Goal: Task Accomplishment & Management: Manage account settings

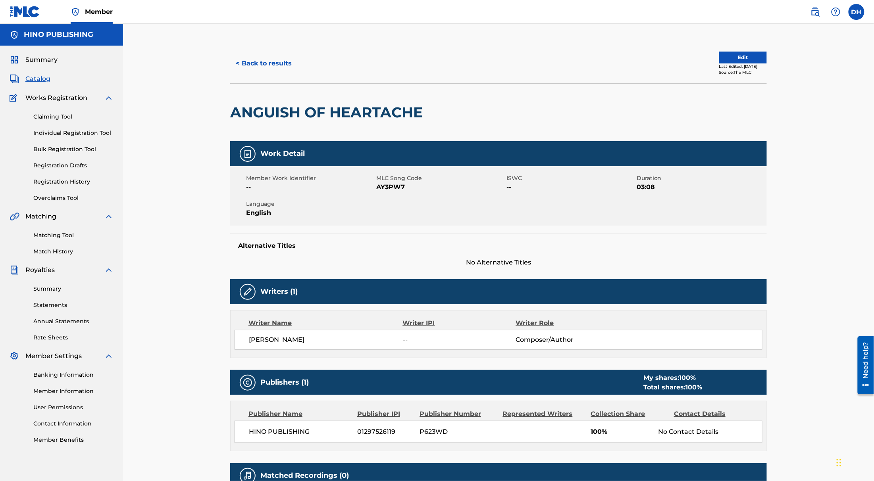
click at [730, 60] on button "Edit" at bounding box center [743, 58] width 48 height 12
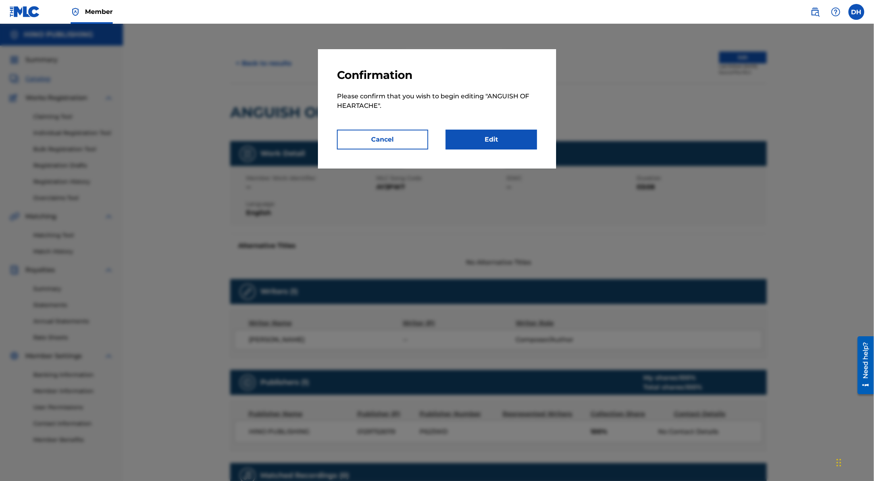
click at [456, 145] on link "Edit" at bounding box center [491, 140] width 91 height 20
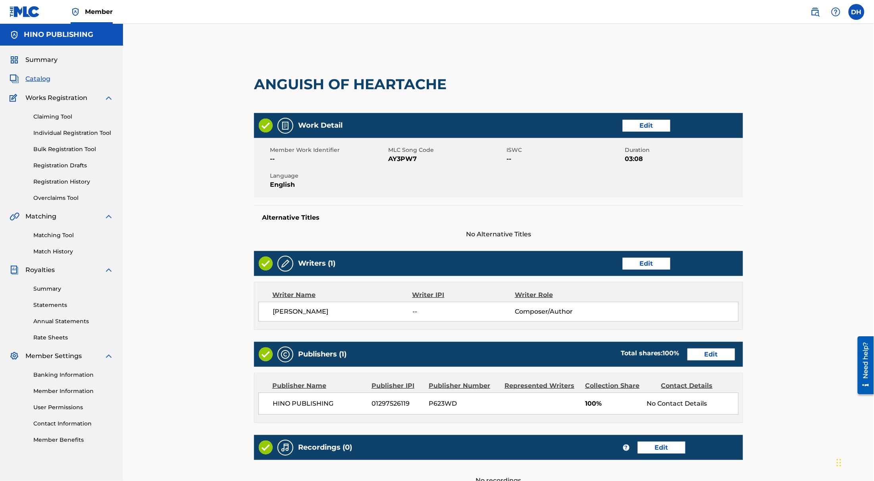
click at [710, 359] on link "Edit" at bounding box center [711, 355] width 48 height 12
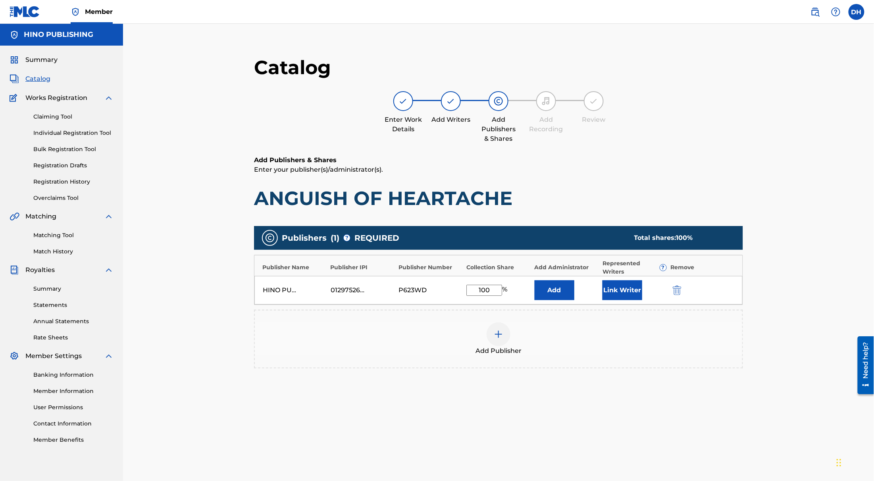
click at [615, 293] on button "Link Writer" at bounding box center [622, 291] width 40 height 20
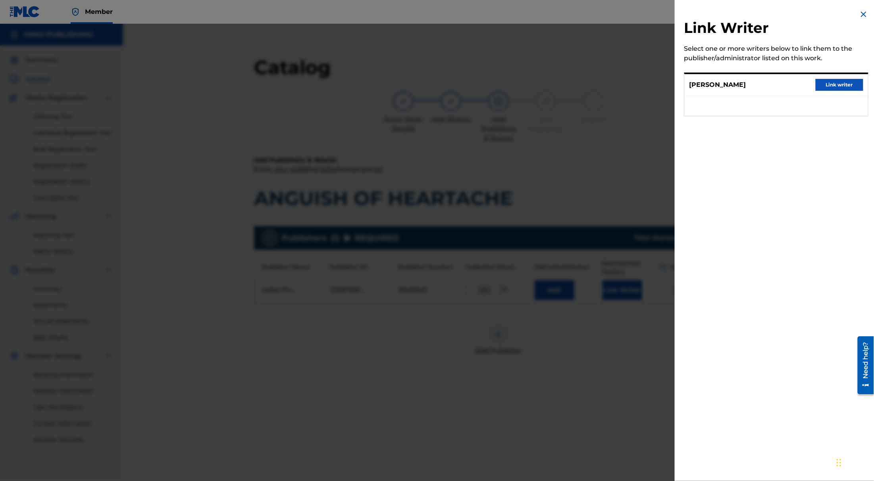
click at [821, 85] on button "Link writer" at bounding box center [840, 85] width 48 height 12
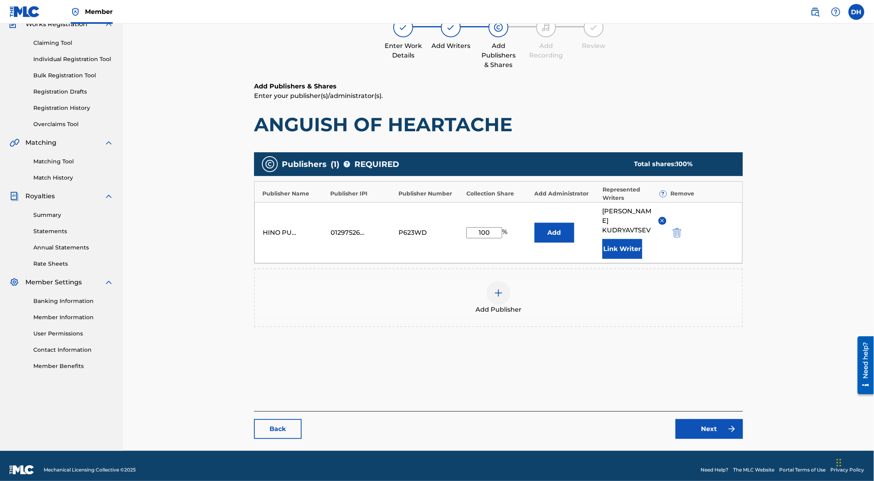
scroll to position [82, 0]
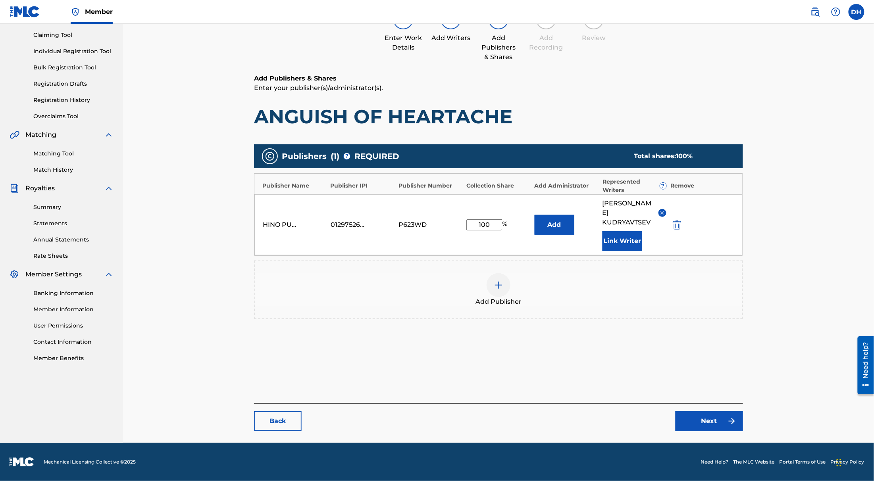
click at [709, 416] on link "Next" at bounding box center [708, 422] width 67 height 20
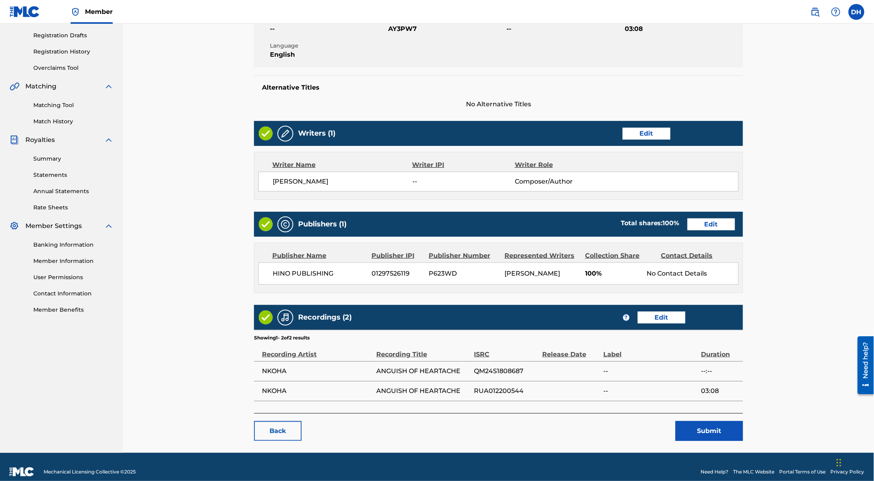
scroll to position [150, 0]
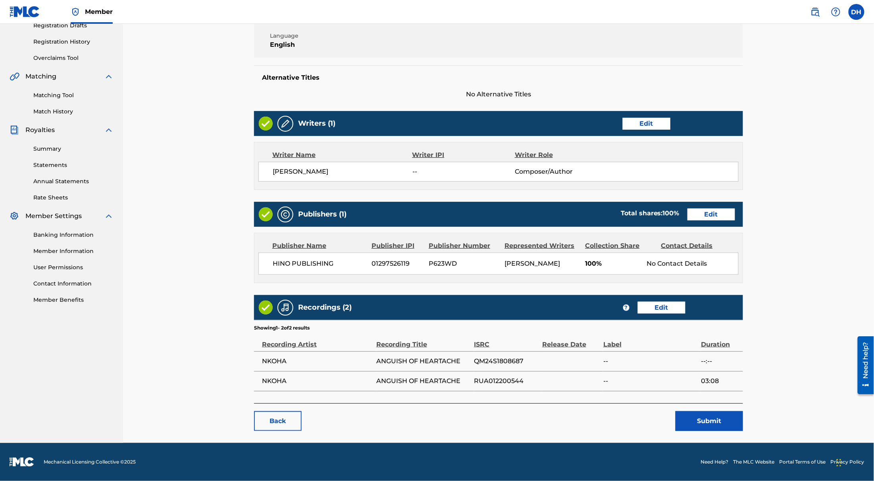
click at [709, 421] on button "Submit" at bounding box center [708, 422] width 67 height 20
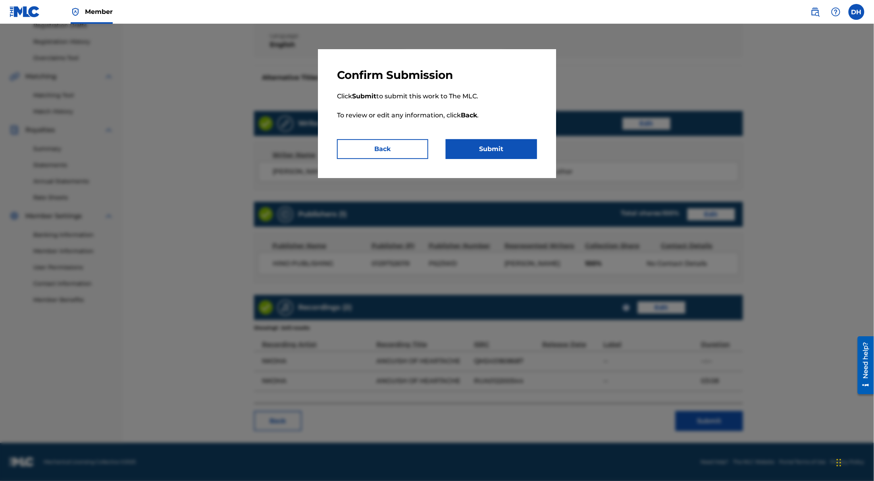
click at [510, 142] on button "Submit" at bounding box center [491, 149] width 91 height 20
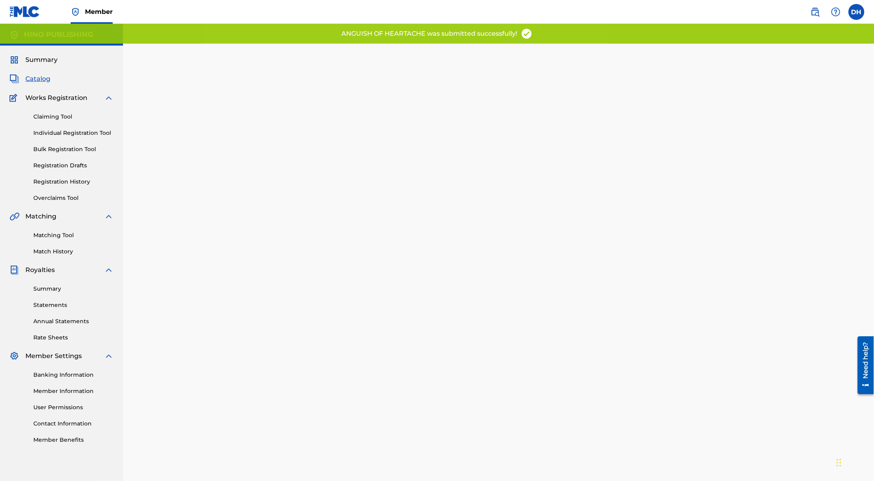
click at [41, 60] on span "Summary" at bounding box center [41, 60] width 32 height 10
